Goal: Task Accomplishment & Management: Manage account settings

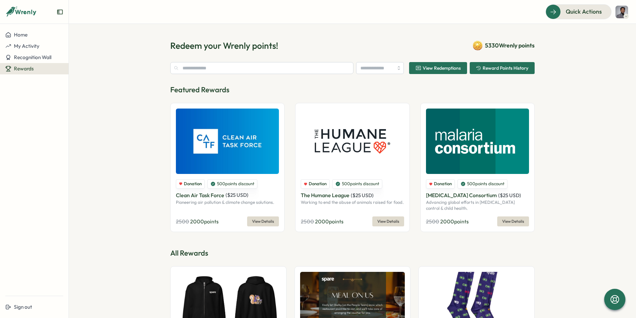
type input "******"
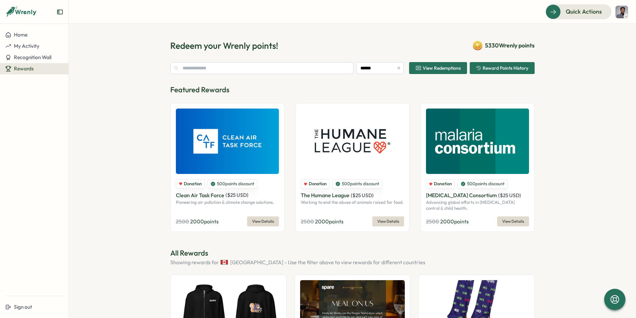
click at [520, 67] on span "Reward Points History" at bounding box center [506, 68] width 46 height 5
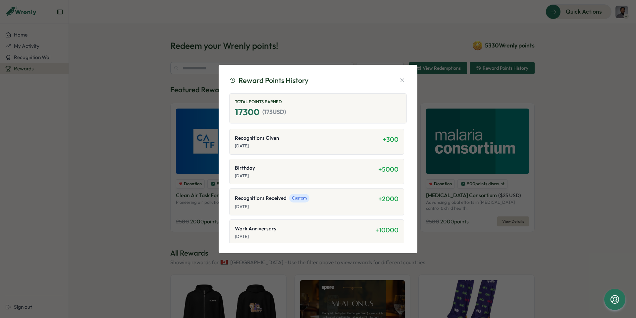
click at [337, 145] on p "[DATE]" at bounding box center [309, 146] width 148 height 6
drag, startPoint x: 337, startPoint y: 145, endPoint x: 341, endPoint y: 155, distance: 11.0
click at [337, 146] on p "[DATE]" at bounding box center [309, 146] width 148 height 6
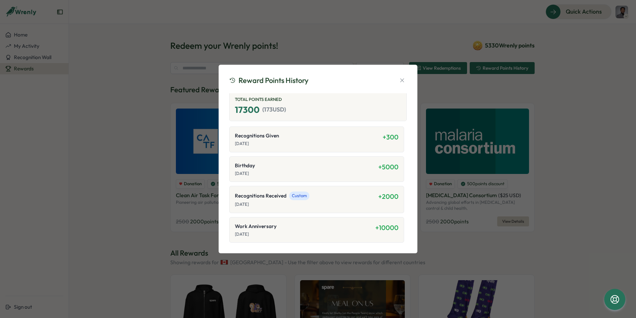
click at [303, 195] on span "Custom" at bounding box center [299, 195] width 20 height 9
click at [269, 198] on span "Recognitions Received" at bounding box center [261, 195] width 52 height 7
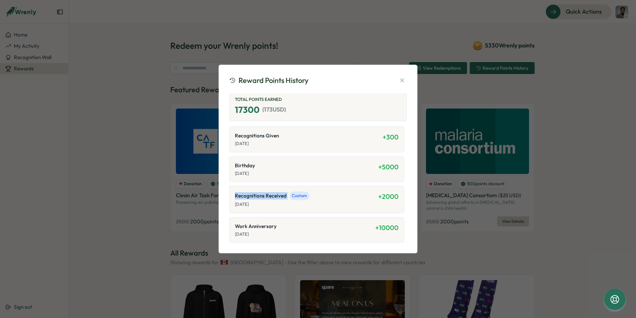
click at [269, 198] on span "Recognitions Received" at bounding box center [261, 195] width 52 height 7
click at [345, 194] on div "Recognitions Received Custom" at bounding box center [307, 195] width 144 height 9
click at [352, 150] on div "Recognitions Given Oct 01, 2025 + 300" at bounding box center [316, 139] width 175 height 26
click at [402, 81] on icon "button" at bounding box center [402, 80] width 7 height 7
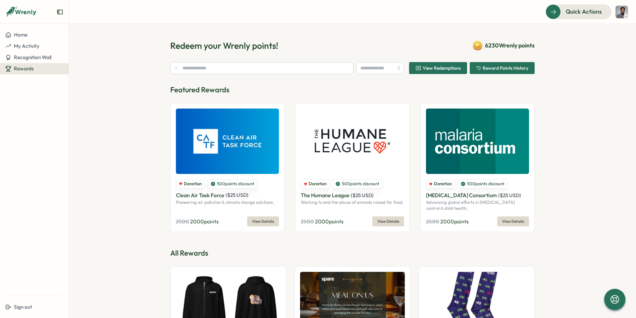
type input "******"
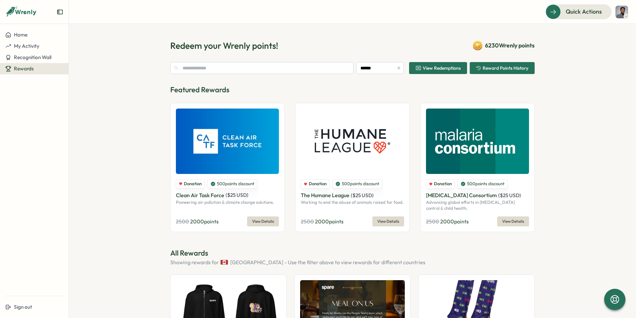
click at [484, 70] on span "Reward Points History" at bounding box center [506, 68] width 46 height 5
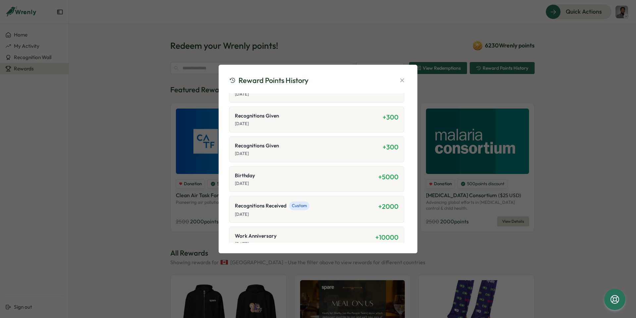
scroll to position [91, 0]
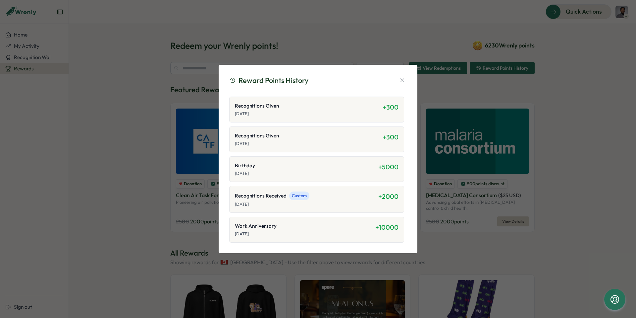
click at [298, 195] on span "Custom" at bounding box center [299, 195] width 20 height 9
click at [403, 76] on button "button" at bounding box center [402, 80] width 9 height 9
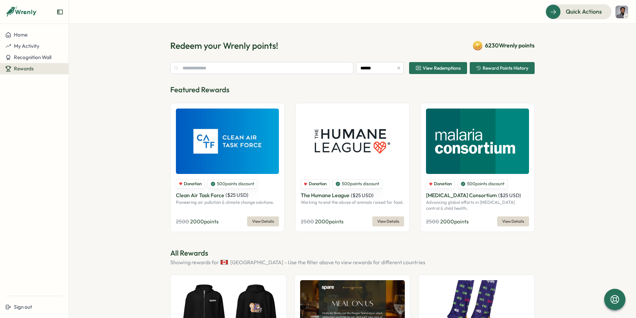
click at [499, 69] on span "Reward Points History" at bounding box center [506, 68] width 46 height 5
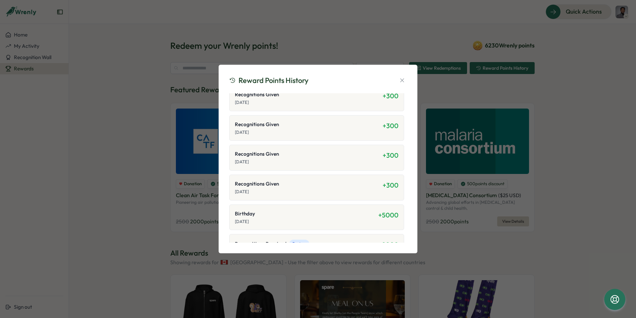
scroll to position [0, 0]
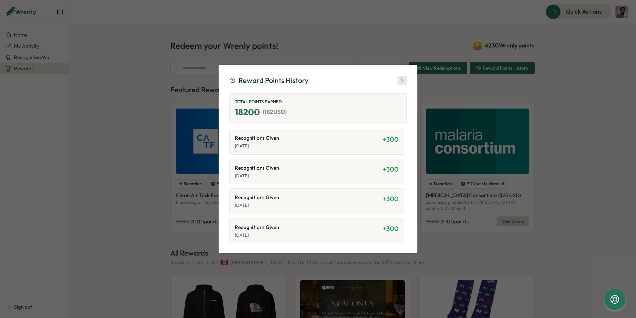
click at [401, 83] on icon "button" at bounding box center [402, 80] width 7 height 7
